Goal: Task Accomplishment & Management: Manage account settings

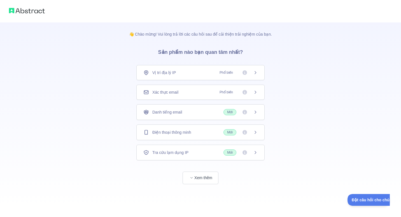
click at [256, 91] on icon at bounding box center [255, 92] width 4 height 4
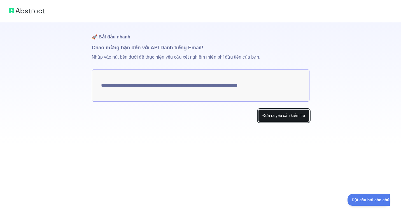
click at [278, 116] on button "Đưa ra yêu cầu kiểm tra" at bounding box center [283, 115] width 51 height 13
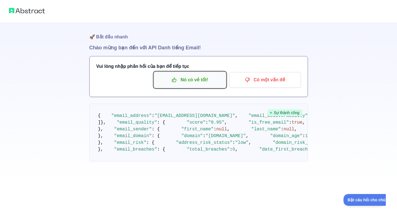
click at [210, 83] on p "Nó có vẻ tốt!" at bounding box center [189, 80] width 63 height 10
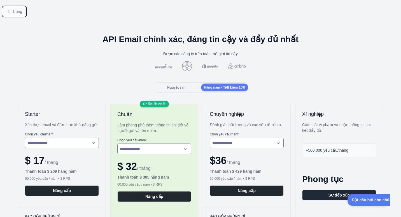
click at [7, 10] on icon at bounding box center [8, 11] width 4 height 4
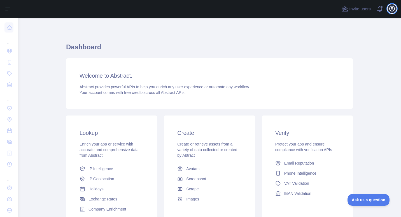
click at [390, 10] on icon "button" at bounding box center [391, 8] width 5 height 5
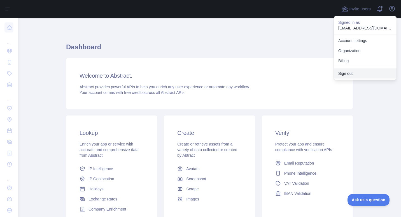
click at [353, 74] on button "Sign out" at bounding box center [365, 73] width 63 height 10
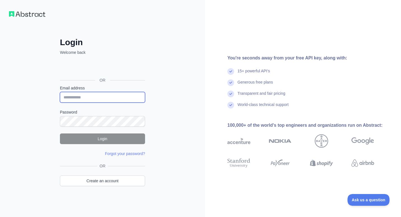
click at [111, 96] on input "Email address" at bounding box center [102, 97] width 85 height 11
type input "**********"
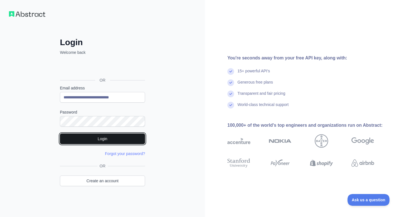
click at [129, 136] on button "Login" at bounding box center [102, 138] width 85 height 11
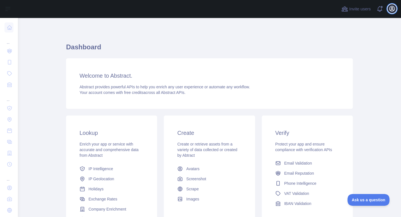
click at [389, 8] on icon "button" at bounding box center [391, 8] width 5 height 5
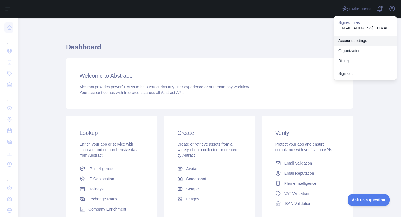
click at [353, 41] on link "Account settings" at bounding box center [365, 41] width 63 height 10
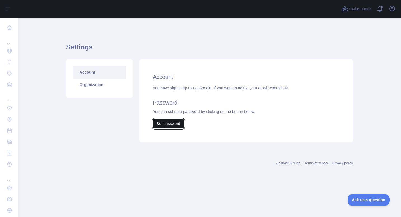
click at [166, 123] on button "Set password" at bounding box center [168, 124] width 31 height 10
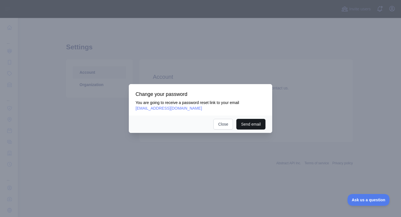
click at [254, 124] on button "Send email" at bounding box center [250, 124] width 29 height 11
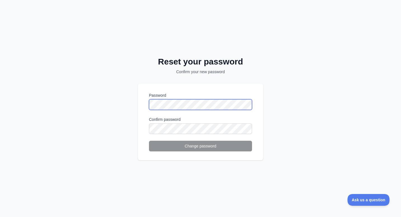
click at [143, 106] on div "Password Confirm password Change password" at bounding box center [200, 121] width 125 height 77
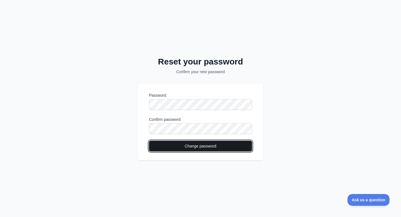
click at [224, 145] on button "Change password" at bounding box center [200, 145] width 103 height 11
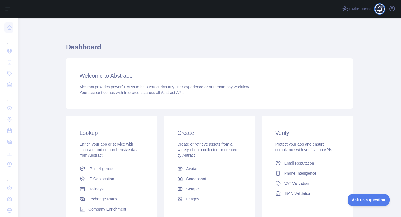
click at [381, 7] on span at bounding box center [381, 7] width 3 height 3
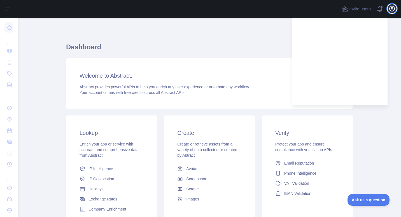
click at [392, 7] on icon "button" at bounding box center [391, 8] width 5 height 5
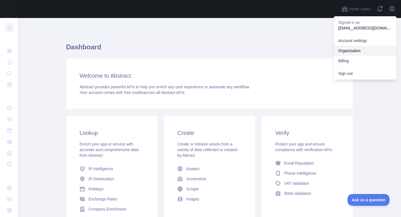
click at [363, 50] on link "Organization" at bounding box center [365, 51] width 63 height 10
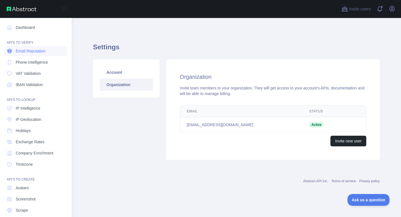
click at [22, 51] on span "Email Reputation" at bounding box center [31, 51] width 30 height 6
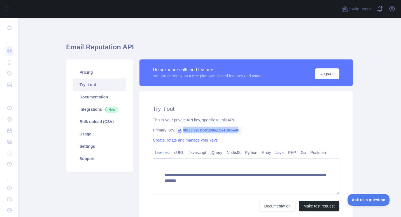
drag, startPoint x: 181, startPoint y: 129, endPoint x: 235, endPoint y: 129, distance: 54.9
click at [235, 129] on span "901c3f39b1f64f5b86a1f5e158fdee0c" at bounding box center [208, 130] width 67 height 8
copy span "901c3f39b1f64f5b86a1f5e158fdee0"
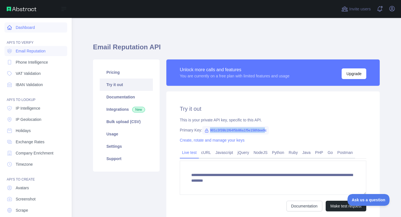
click at [11, 29] on icon at bounding box center [10, 28] width 6 height 6
